Goal: Transaction & Acquisition: Purchase product/service

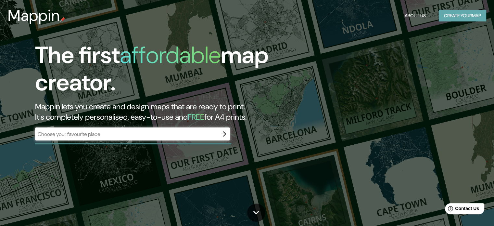
click at [467, 16] on button "Create your map" at bounding box center [462, 16] width 47 height 12
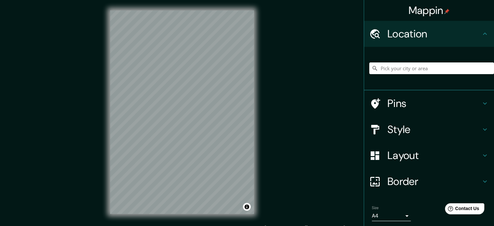
click at [401, 62] on div at bounding box center [431, 68] width 125 height 32
click at [388, 74] on input "Pick your city or area" at bounding box center [431, 68] width 125 height 12
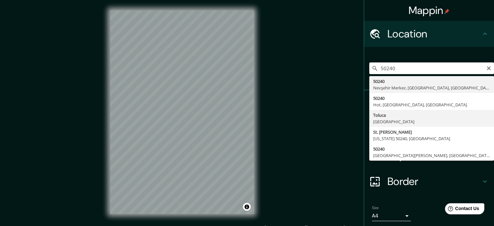
type input "Toluca, [GEOGRAPHIC_DATA]"
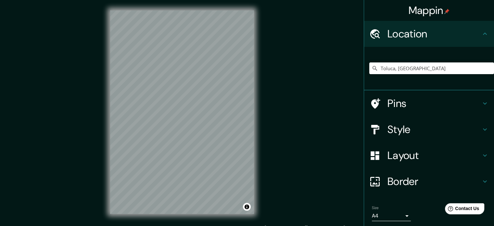
click at [388, 129] on h4 "Style" at bounding box center [435, 129] width 94 height 13
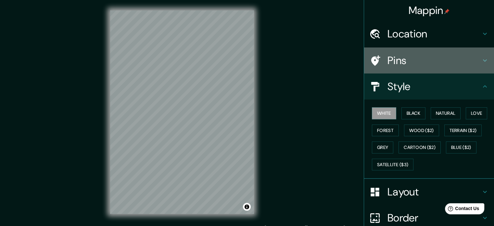
click at [388, 61] on h4 "Pins" at bounding box center [435, 60] width 94 height 13
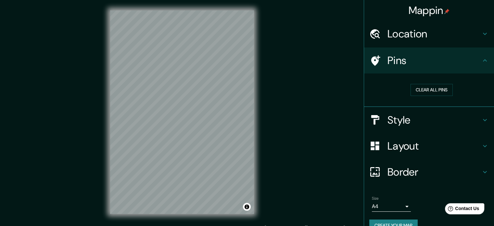
click at [403, 41] on div "Location" at bounding box center [429, 34] width 130 height 26
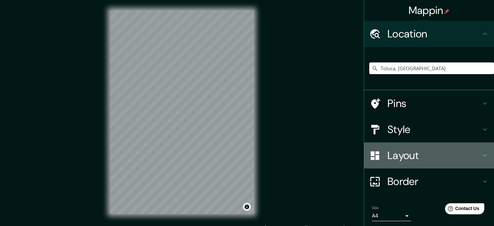
click at [396, 160] on h4 "Layout" at bounding box center [435, 155] width 94 height 13
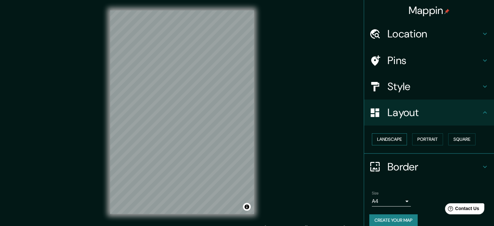
click at [387, 136] on button "Landscape" at bounding box center [389, 139] width 35 height 12
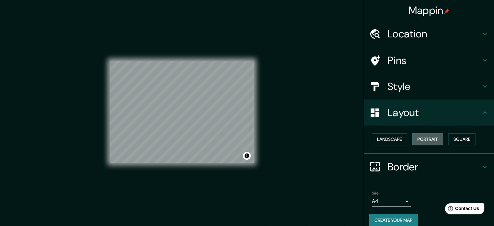
click at [427, 137] on button "Portrait" at bounding box center [427, 139] width 31 height 12
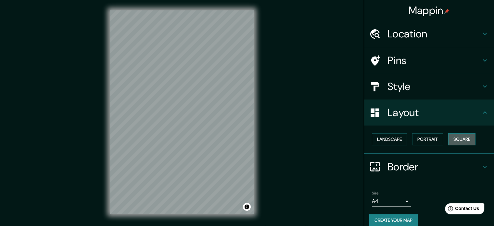
click at [451, 136] on button "Square" at bounding box center [461, 139] width 27 height 12
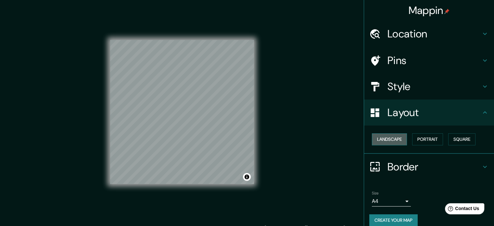
click at [374, 141] on button "Landscape" at bounding box center [389, 139] width 35 height 12
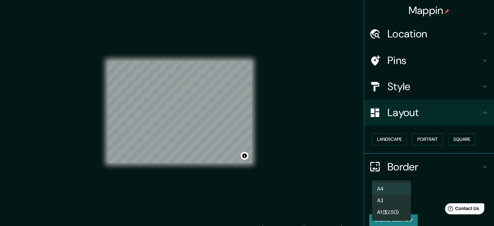
click at [393, 201] on body "Mappin Location Toluca, Estado de México, 50240, México Pins Style Layout Lands…" at bounding box center [247, 113] width 494 height 226
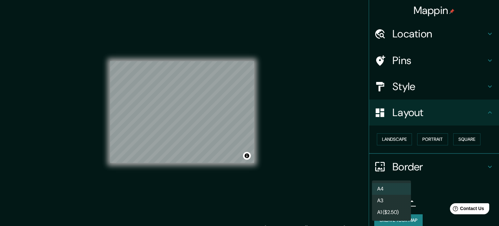
click at [394, 202] on li "A3" at bounding box center [391, 201] width 39 height 12
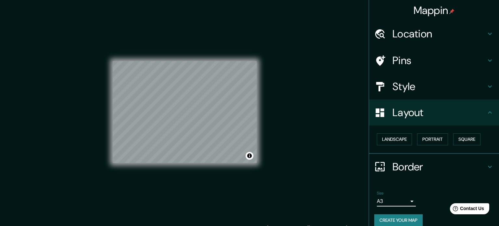
click at [376, 200] on body "Mappin Location Toluca, Estado de México, 50240, México Pins Style Layout Lands…" at bounding box center [249, 113] width 499 height 226
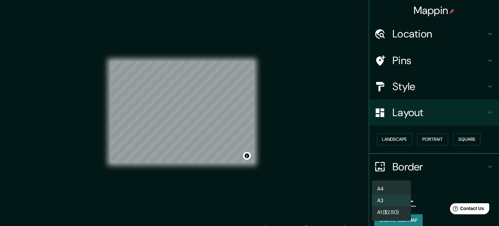
click at [386, 187] on li "A4" at bounding box center [391, 189] width 39 height 12
type input "single"
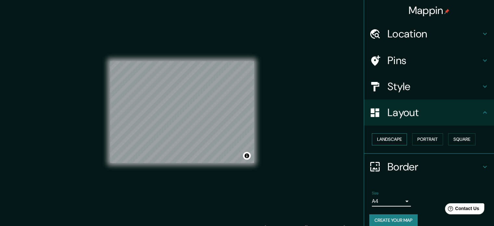
click at [389, 142] on button "Landscape" at bounding box center [389, 139] width 35 height 12
click at [382, 138] on button "Landscape" at bounding box center [389, 139] width 35 height 12
click at [426, 136] on button "Portrait" at bounding box center [427, 139] width 31 height 12
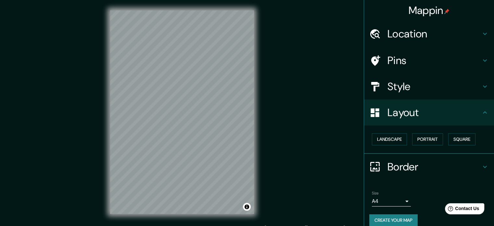
click at [384, 79] on div "Style" at bounding box center [429, 86] width 130 height 26
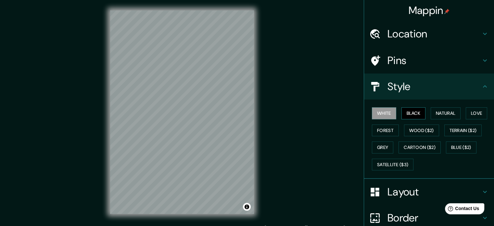
click at [408, 117] on button "Black" at bounding box center [413, 113] width 24 height 12
click at [449, 113] on button "Natural" at bounding box center [446, 113] width 30 height 12
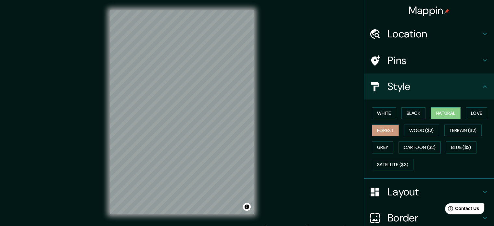
click at [373, 129] on button "Forest" at bounding box center [385, 130] width 27 height 12
click at [379, 148] on button "Grey" at bounding box center [382, 147] width 21 height 12
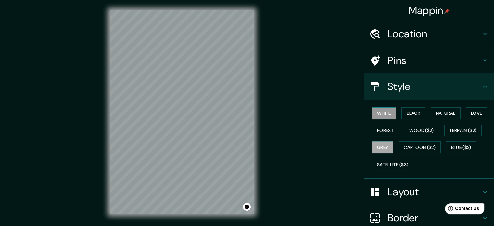
click at [375, 116] on button "White" at bounding box center [384, 113] width 24 height 12
click at [405, 118] on button "Black" at bounding box center [413, 113] width 24 height 12
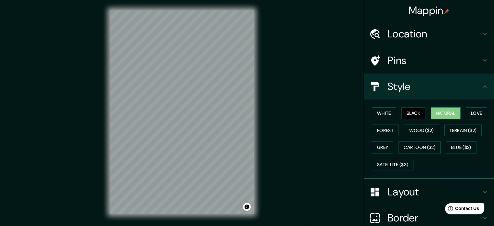
click at [433, 117] on button "Natural" at bounding box center [446, 113] width 30 height 12
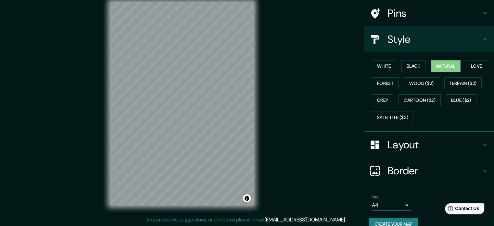
scroll to position [58, 0]
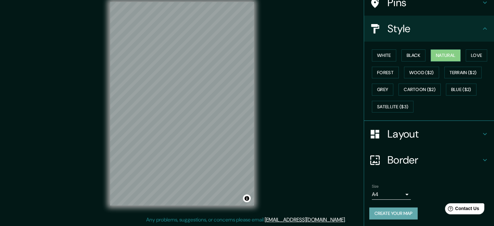
click at [390, 212] on button "Create your map" at bounding box center [393, 213] width 48 height 12
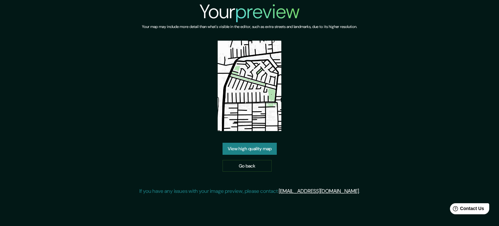
click at [240, 150] on link "View high quality map" at bounding box center [249, 149] width 54 height 12
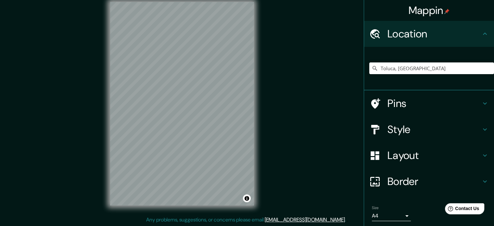
click at [280, 133] on div "Mappin Location [GEOGRAPHIC_DATA], [GEOGRAPHIC_DATA], [GEOGRAPHIC_DATA] Pins St…" at bounding box center [247, 109] width 494 height 235
click at [443, 69] on input "Toluca, [GEOGRAPHIC_DATA]" at bounding box center [431, 68] width 125 height 12
click at [469, 70] on input "Toluca, [GEOGRAPHIC_DATA]" at bounding box center [431, 68] width 125 height 12
drag, startPoint x: 479, startPoint y: 70, endPoint x: 372, endPoint y: 77, distance: 107.8
click at [372, 77] on div "Toluca, [GEOGRAPHIC_DATA]" at bounding box center [431, 68] width 125 height 32
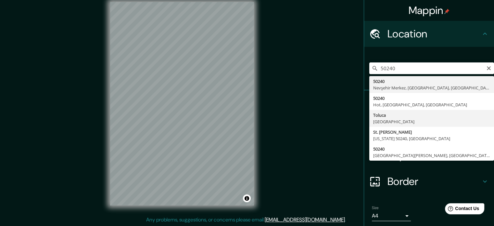
type input "Toluca, [GEOGRAPHIC_DATA]"
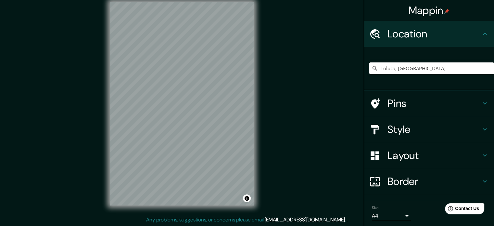
click at [241, 0] on html "Mappin Location [GEOGRAPHIC_DATA], [GEOGRAPHIC_DATA], [GEOGRAPHIC_DATA] Pins St…" at bounding box center [247, 105] width 494 height 226
click at [265, 70] on div "Mappin Location [GEOGRAPHIC_DATA], [GEOGRAPHIC_DATA], [GEOGRAPHIC_DATA] Pins St…" at bounding box center [247, 109] width 494 height 235
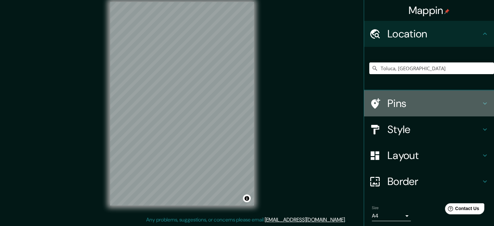
click at [374, 102] on icon at bounding box center [374, 103] width 11 height 11
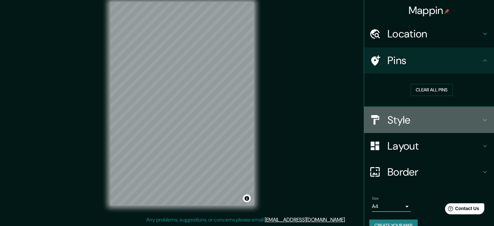
click at [422, 119] on h4 "Style" at bounding box center [435, 119] width 94 height 13
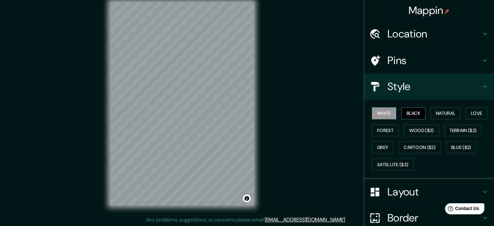
click at [406, 114] on button "Black" at bounding box center [413, 113] width 24 height 12
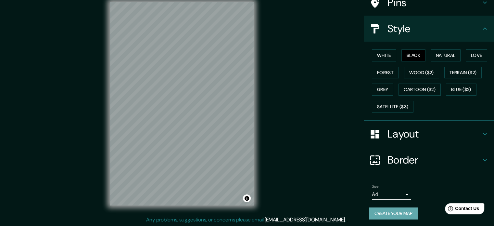
click at [370, 216] on button "Create your map" at bounding box center [393, 213] width 48 height 12
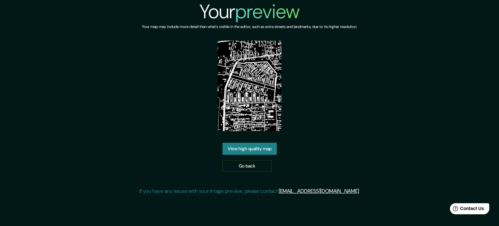
click at [237, 148] on link "View high quality map" at bounding box center [249, 149] width 54 height 12
click at [243, 167] on link "Go back" at bounding box center [246, 166] width 49 height 12
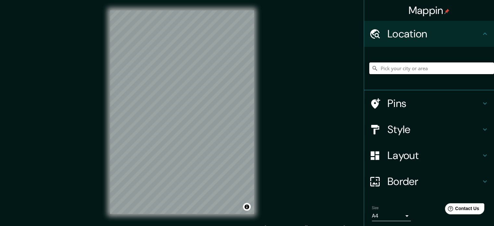
click at [406, 71] on input "Pick your city or area" at bounding box center [431, 68] width 125 height 12
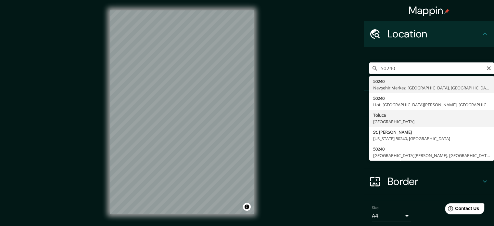
type input "Toluca, Estado de México, 50240, México"
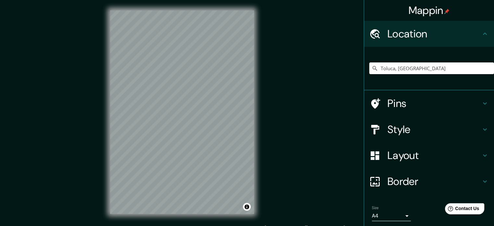
click at [411, 107] on h4 "Pins" at bounding box center [435, 103] width 94 height 13
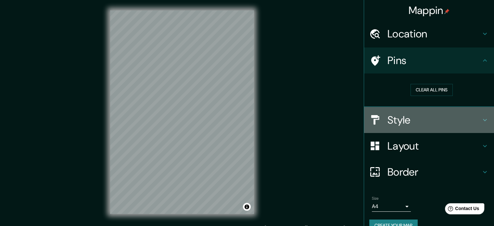
click at [396, 126] on h4 "Style" at bounding box center [435, 119] width 94 height 13
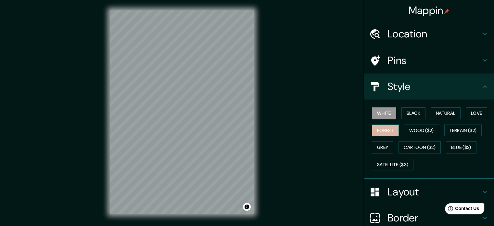
click at [379, 132] on button "Forest" at bounding box center [385, 130] width 27 height 12
click at [380, 148] on button "Grey" at bounding box center [382, 147] width 21 height 12
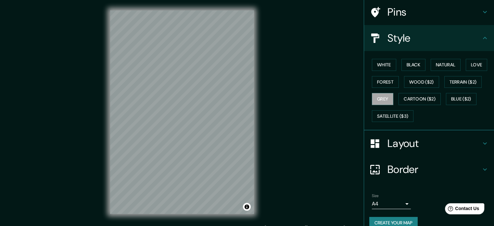
scroll to position [58, 0]
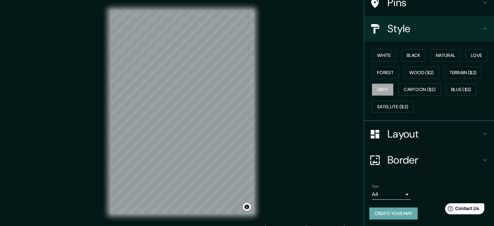
click at [391, 210] on button "Create your map" at bounding box center [393, 213] width 48 height 12
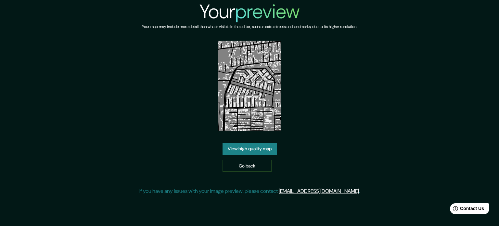
click at [248, 150] on link "View high quality map" at bounding box center [249, 149] width 54 height 12
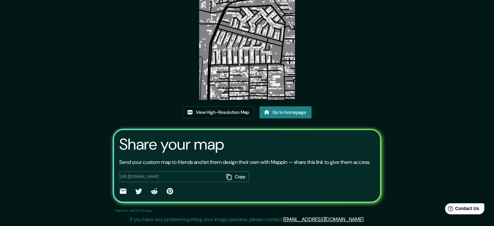
scroll to position [38, 0]
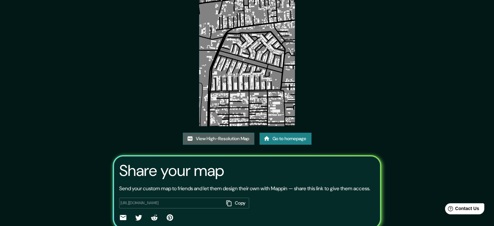
click at [227, 137] on link "View High-Resolution Map" at bounding box center [218, 139] width 71 height 12
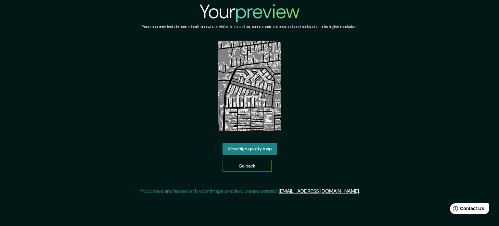
click at [238, 164] on link "Go back" at bounding box center [246, 166] width 49 height 12
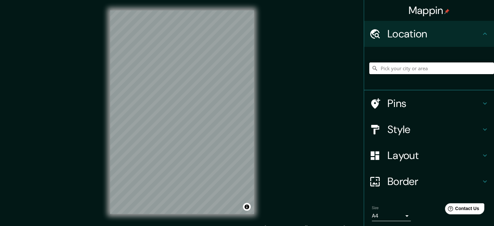
click at [419, 68] on input "Pick your city or area" at bounding box center [431, 68] width 125 height 12
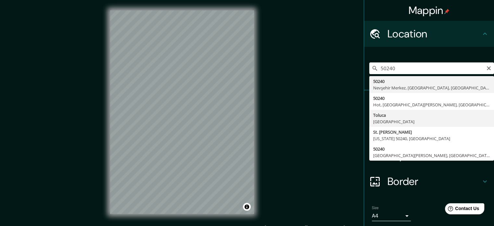
type input "Toluca, [GEOGRAPHIC_DATA]"
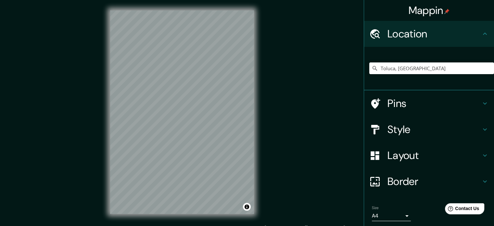
click at [389, 127] on h4 "Style" at bounding box center [435, 129] width 94 height 13
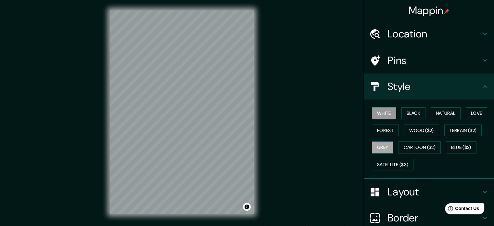
click at [375, 146] on button "Grey" at bounding box center [382, 147] width 21 height 12
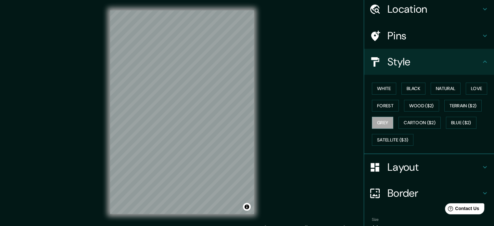
scroll to position [58, 0]
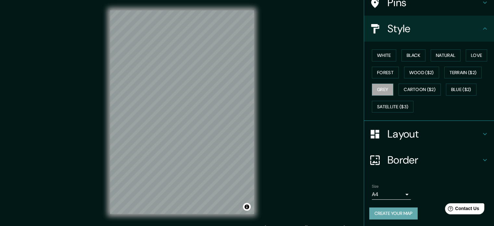
click at [378, 212] on button "Create your map" at bounding box center [393, 213] width 48 height 12
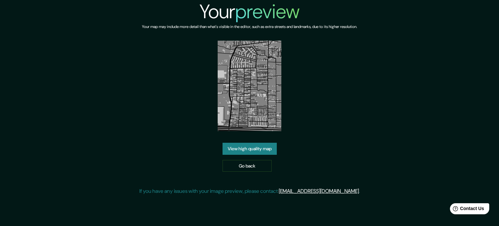
click at [258, 147] on link "View high quality map" at bounding box center [249, 149] width 54 height 12
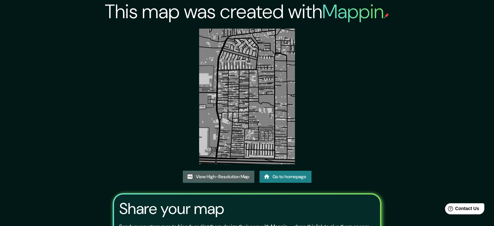
click at [225, 179] on link "View High-Resolution Map" at bounding box center [218, 177] width 71 height 12
